Goal: Task Accomplishment & Management: Use online tool/utility

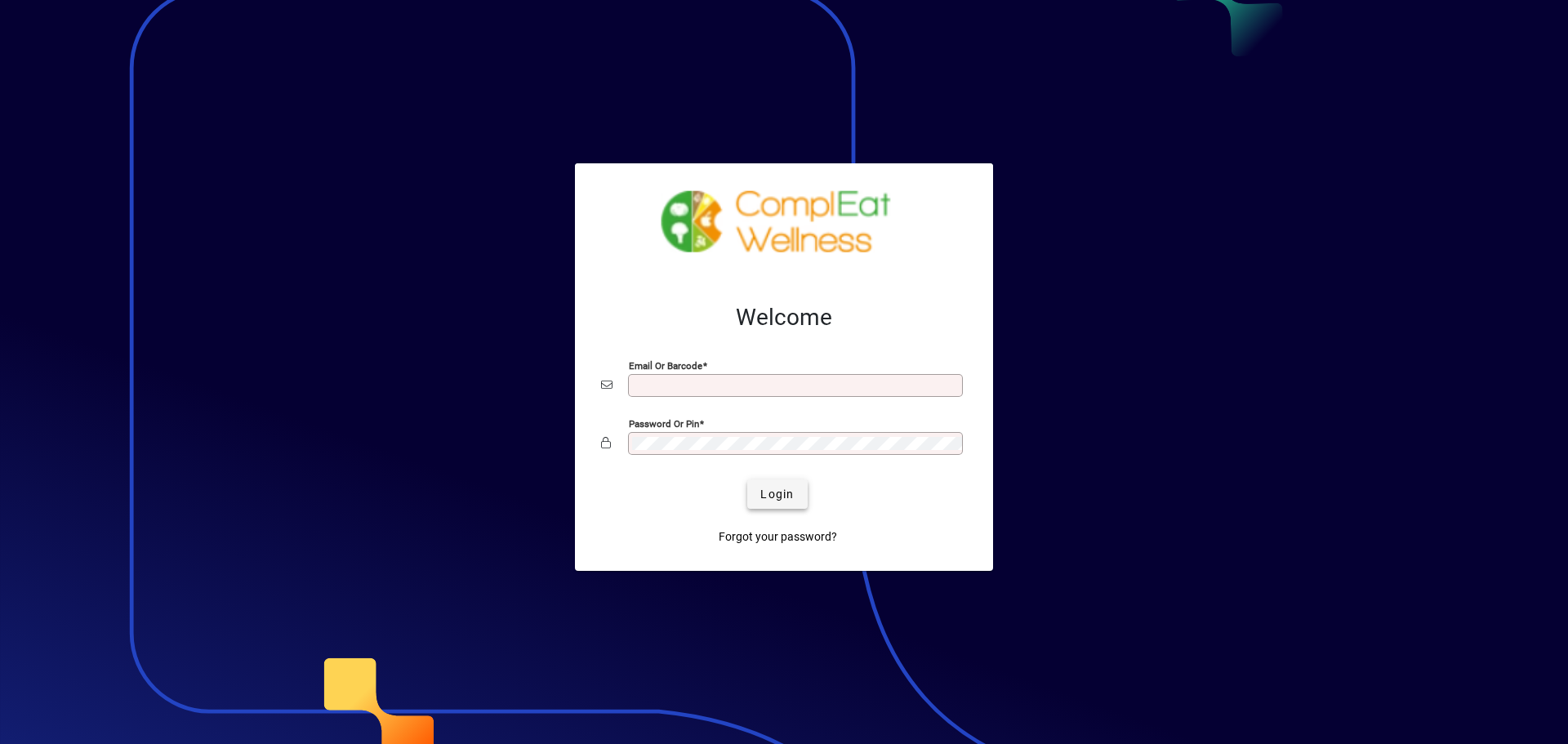
type input "**********"
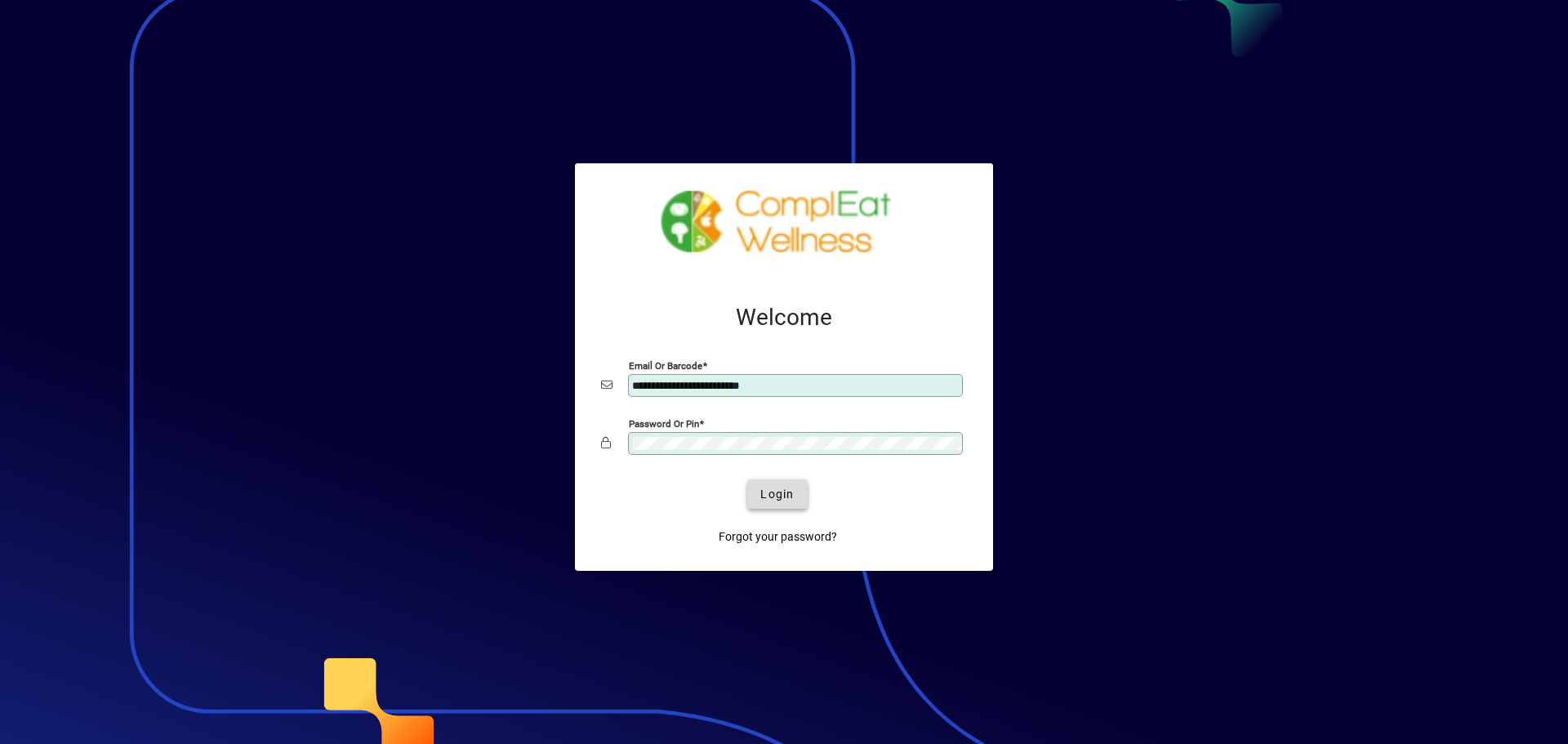
click at [764, 490] on span "Login" at bounding box center [777, 495] width 33 height 17
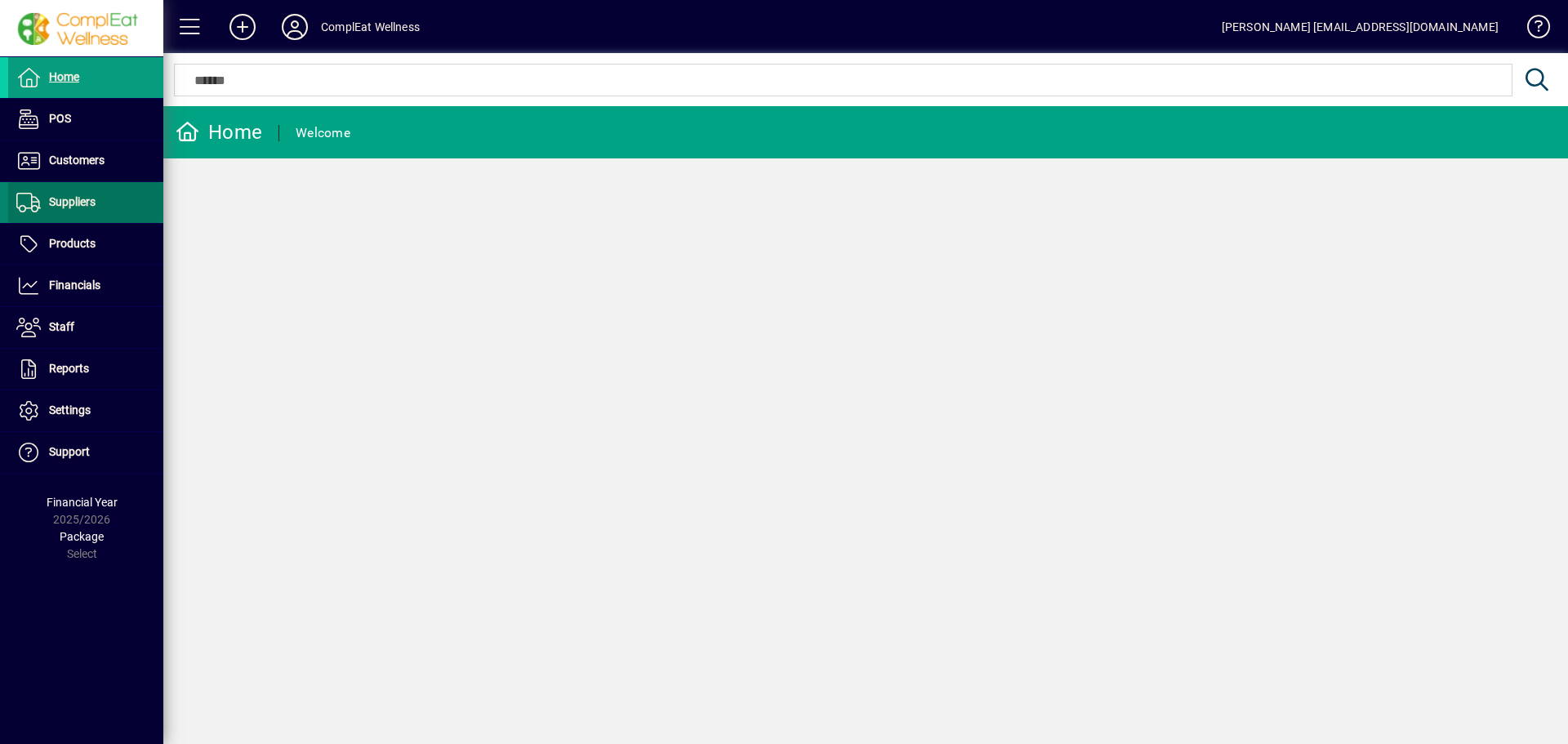
click at [93, 207] on span "Suppliers" at bounding box center [71, 201] width 46 height 13
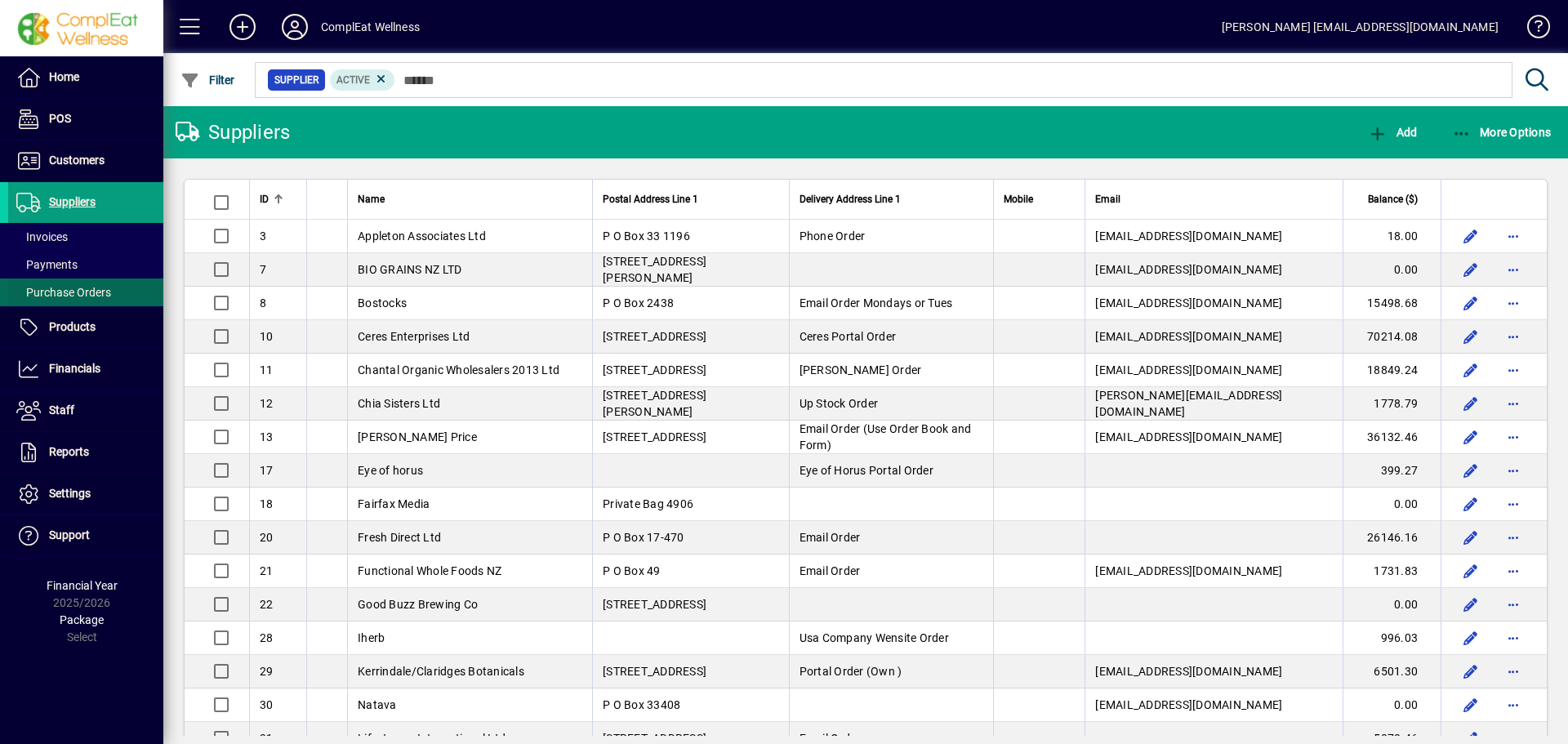
click at [109, 286] on span "Purchase Orders" at bounding box center [64, 292] width 95 height 13
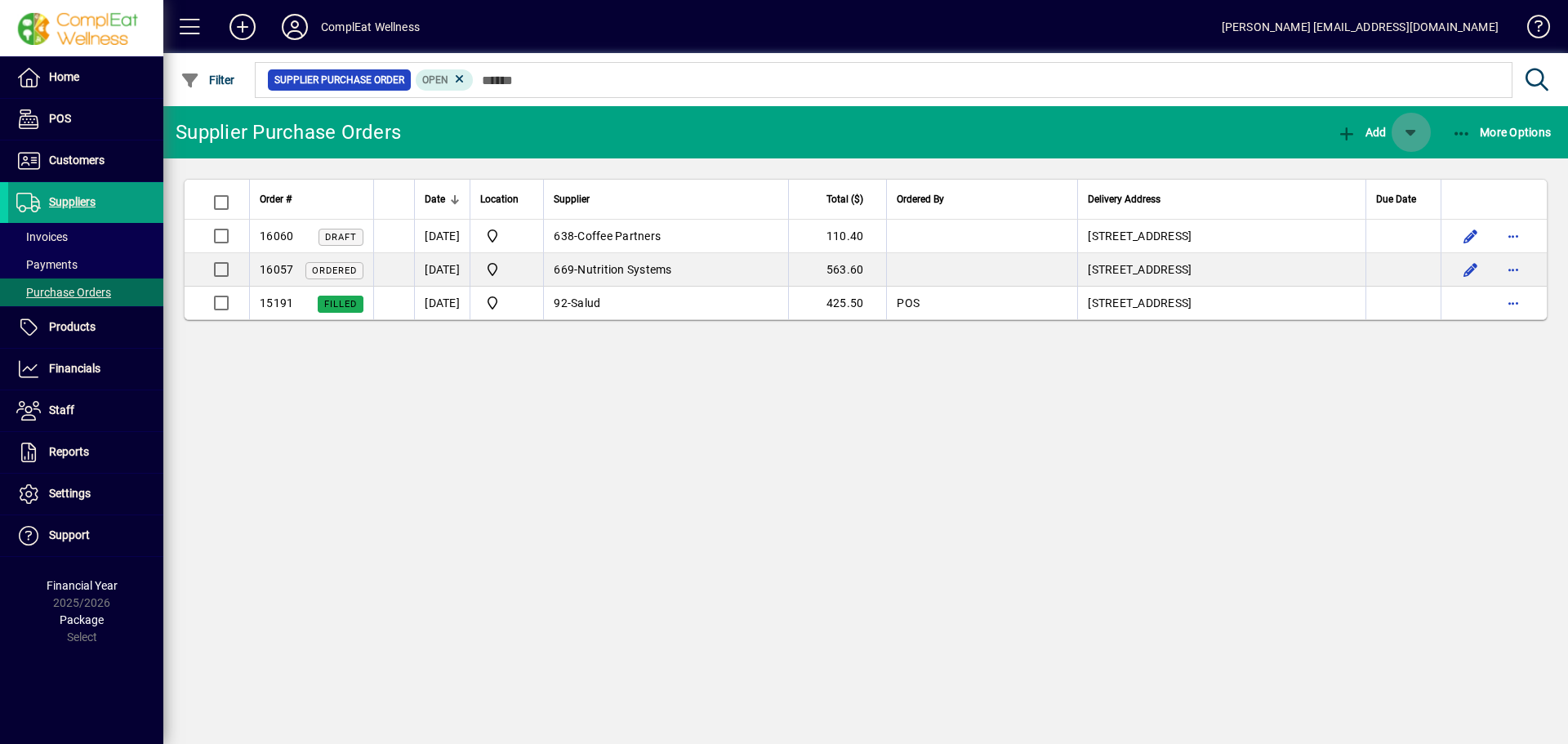
click at [1413, 130] on span "button" at bounding box center [1411, 132] width 39 height 39
drag, startPoint x: 18, startPoint y: 617, endPoint x: 238, endPoint y: 739, distance: 251.6
click at [140, 683] on div at bounding box center [784, 372] width 1568 height 744
